Goal: Go to known website: Access a specific website the user already knows

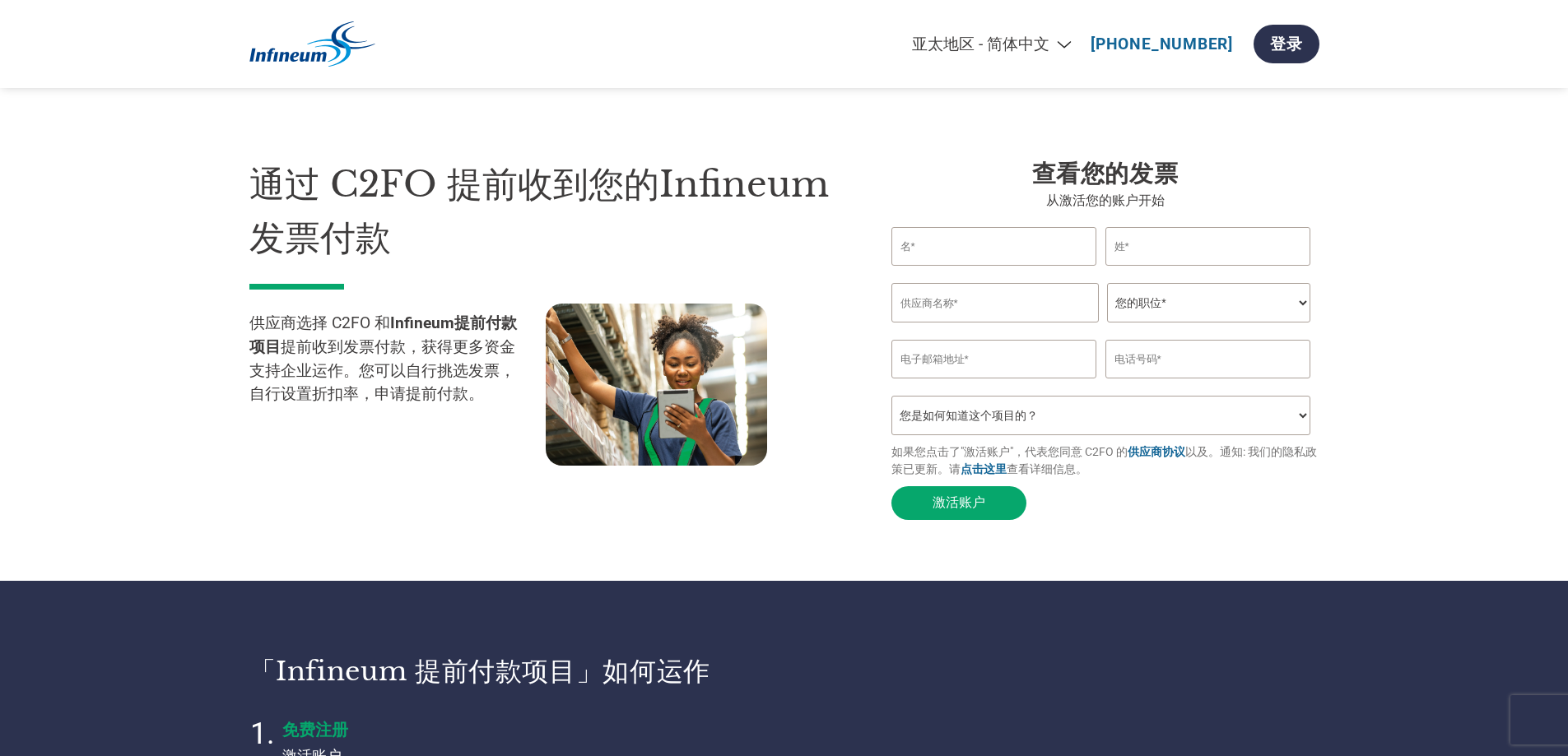
select select "zh-CN"
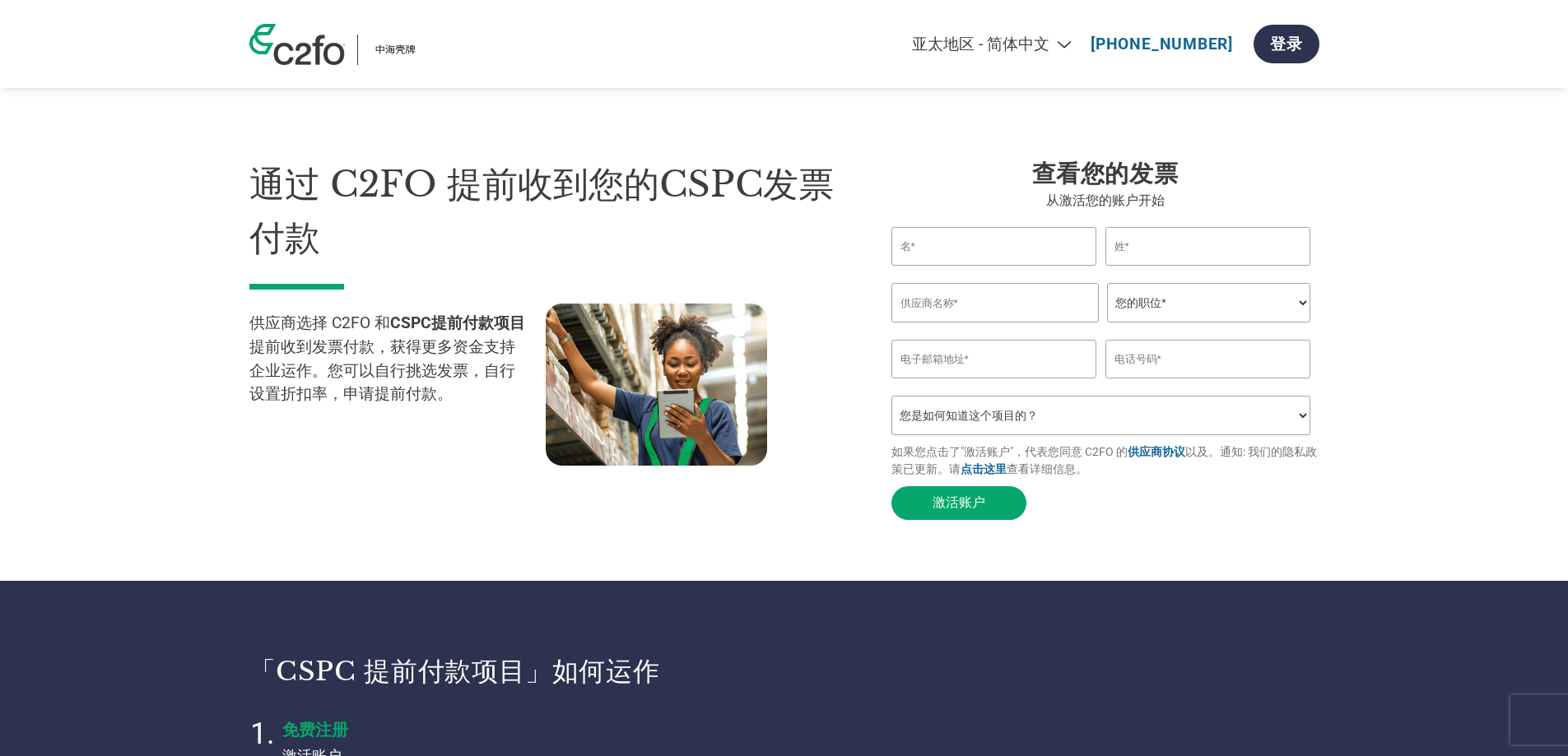
select select "zh-CN"
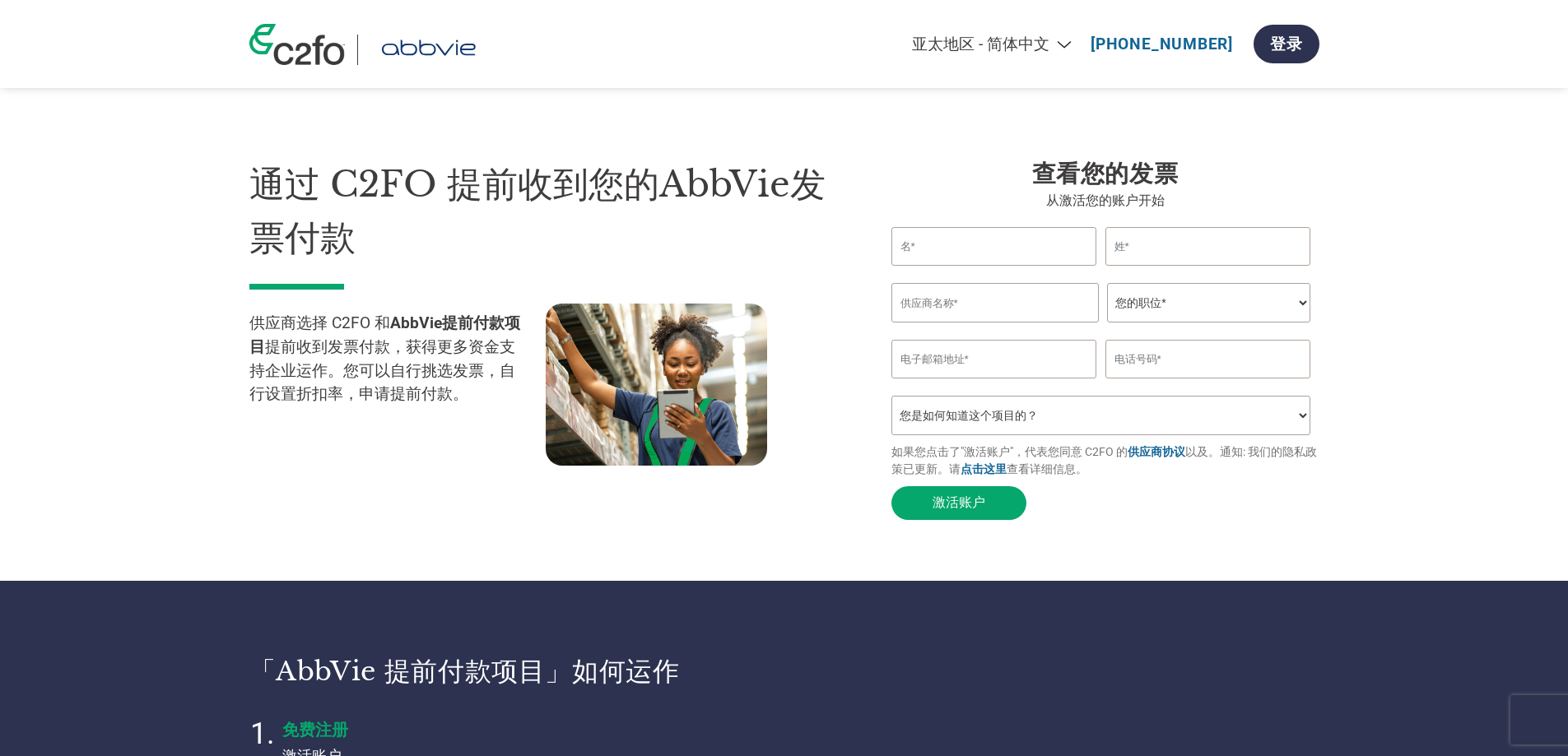
select select "zh-CN"
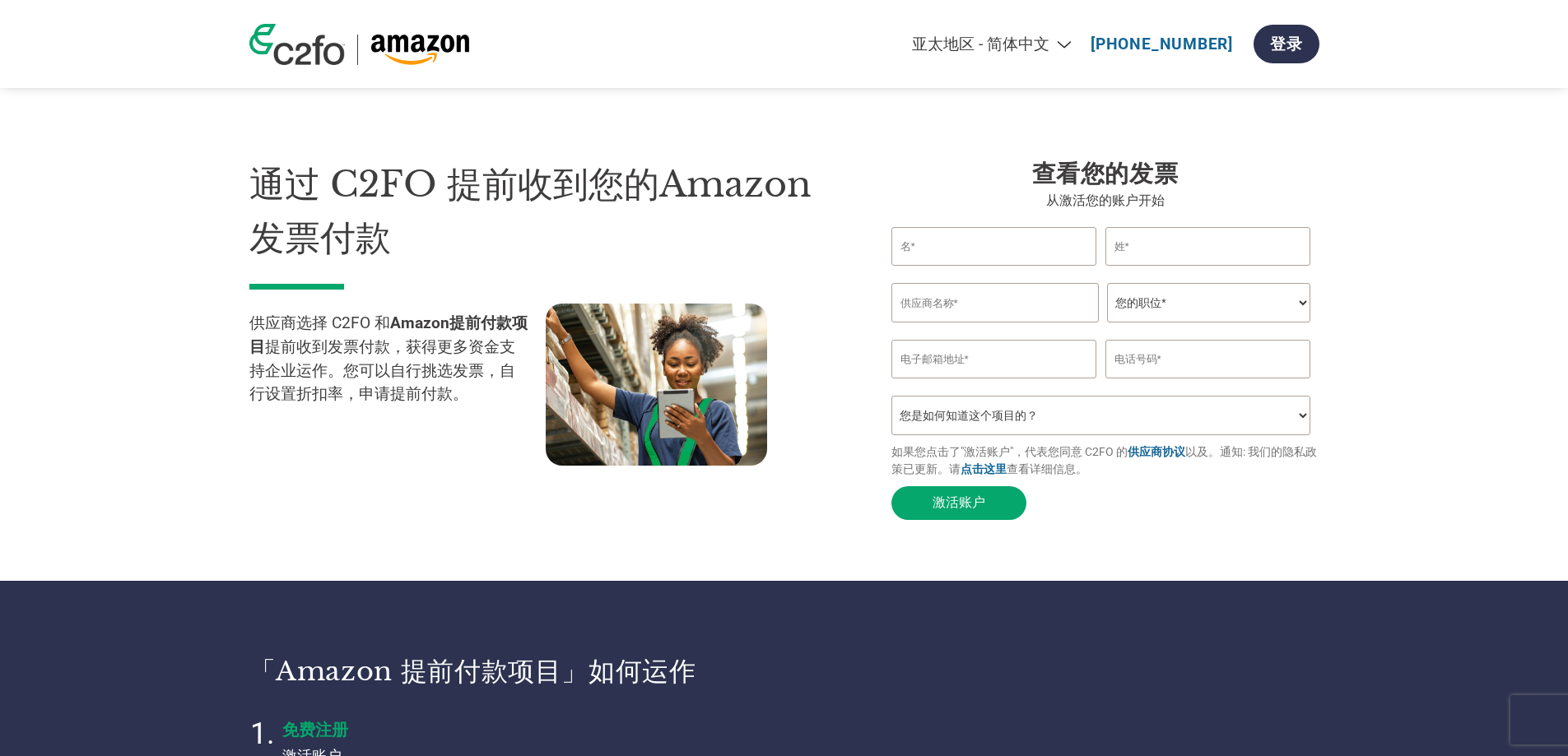
select select "zh-CN"
